Goal: Check status: Check status

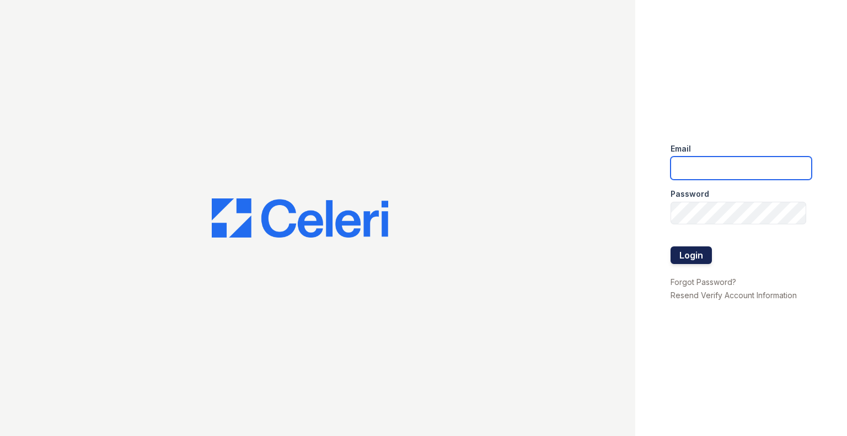
type input "[DOMAIN_NAME][EMAIL_ADDRESS][DOMAIN_NAME]"
click at [693, 262] on button "Login" at bounding box center [690, 255] width 41 height 18
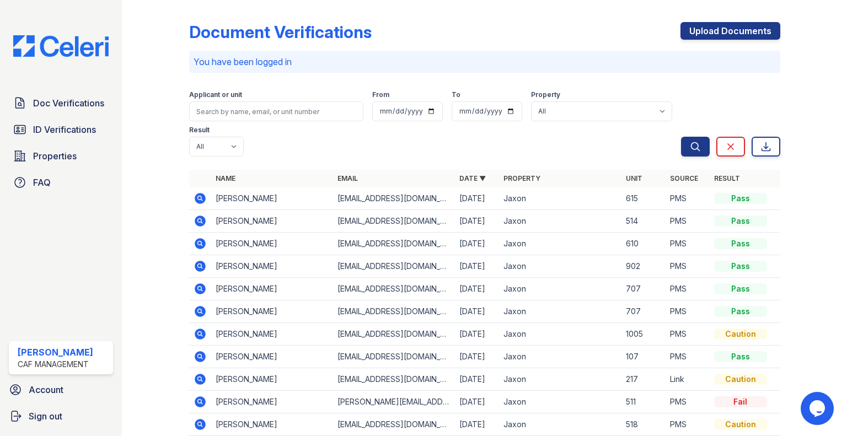
click at [203, 313] on icon at bounding box center [200, 311] width 11 height 11
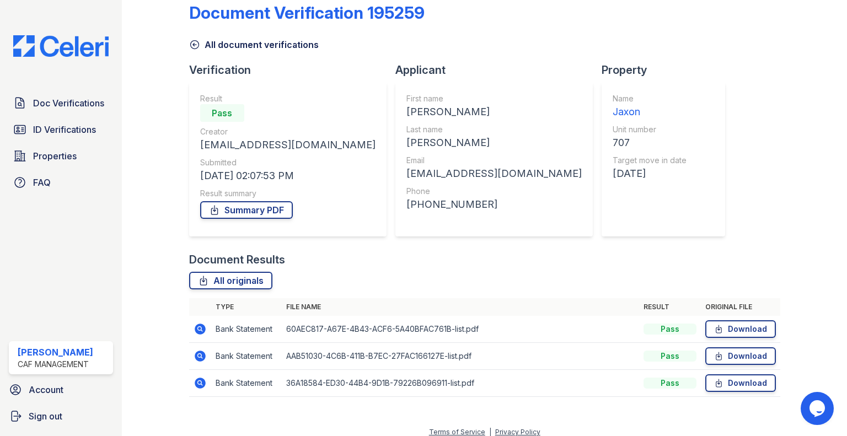
scroll to position [28, 0]
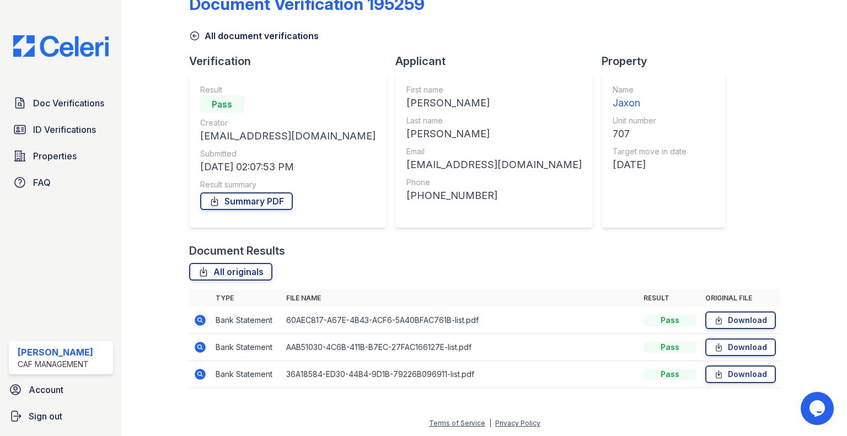
click at [203, 322] on icon at bounding box center [200, 320] width 11 height 11
